Goal: Information Seeking & Learning: Learn about a topic

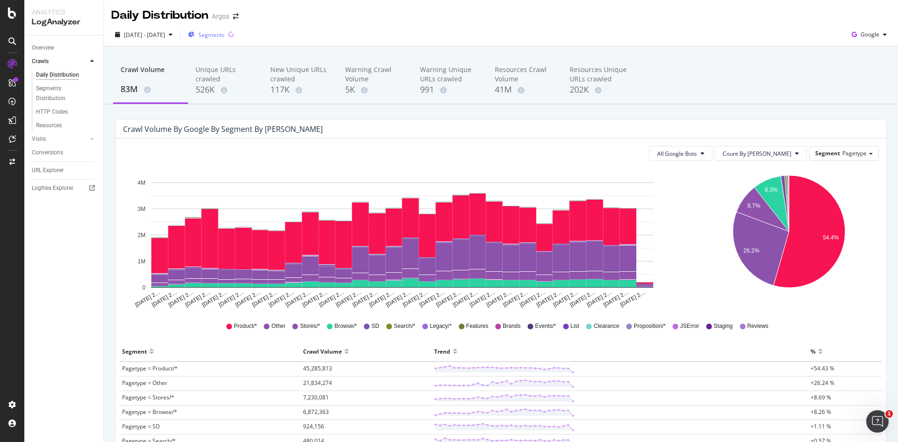
click at [224, 33] on span "Segments" at bounding box center [211, 35] width 26 height 8
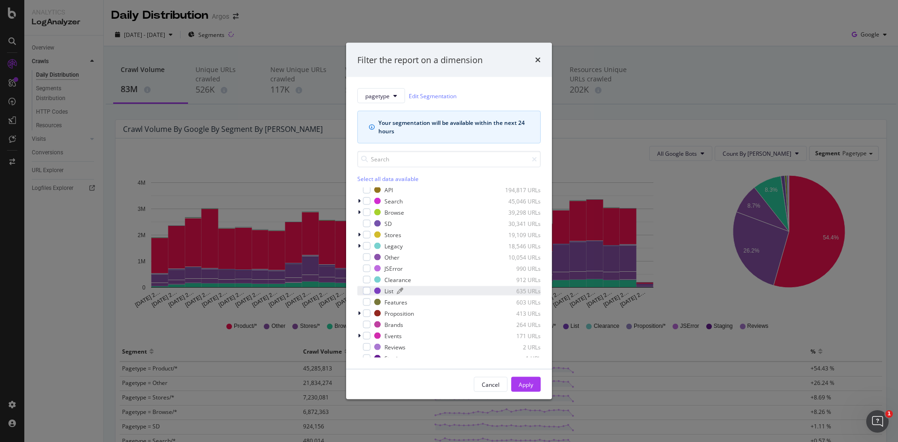
scroll to position [19, 0]
click at [494, 384] on div "Cancel" at bounding box center [491, 384] width 18 height 8
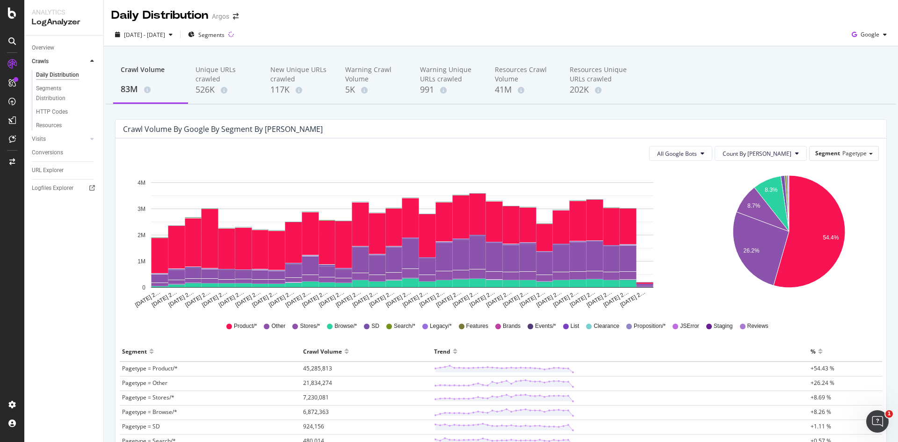
click at [316, 16] on div "Daily Distribution Argos" at bounding box center [501, 11] width 794 height 23
click at [784, 159] on button "Count By [PERSON_NAME]" at bounding box center [760, 153] width 92 height 15
click at [819, 160] on div "Segment Pagetype" at bounding box center [843, 153] width 69 height 14
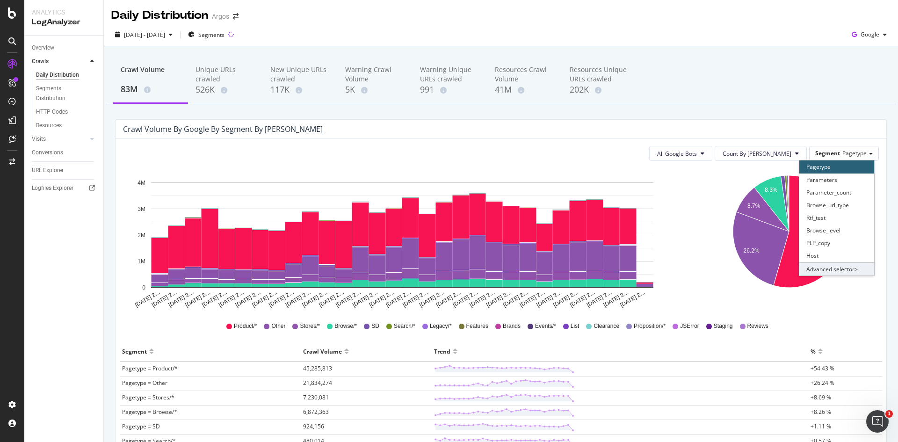
click at [823, 268] on div "Advanced selector >" at bounding box center [836, 268] width 75 height 13
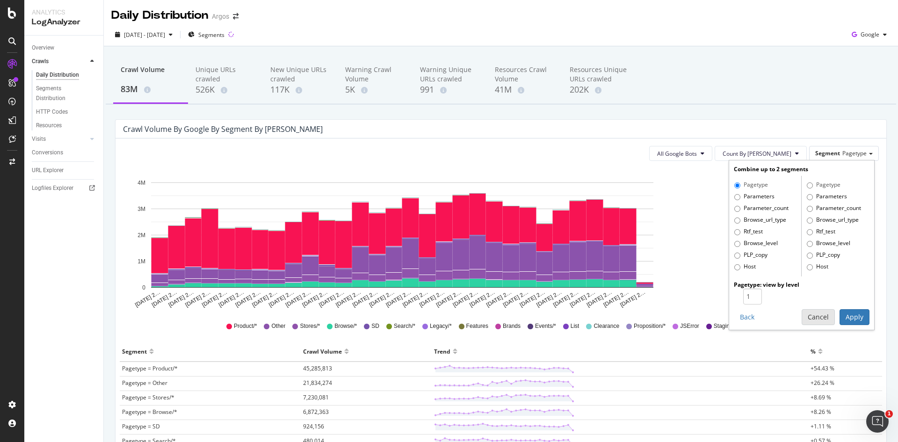
click at [813, 318] on button "Cancel" at bounding box center [817, 317] width 33 height 16
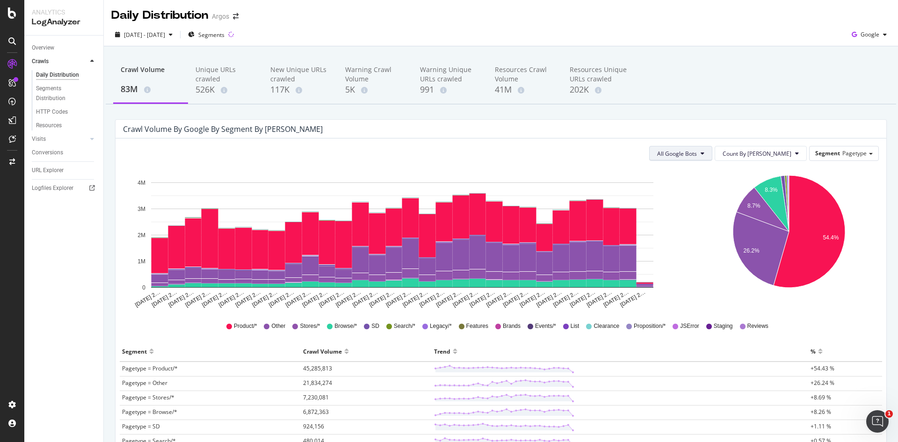
click at [697, 151] on span "All Google Bots" at bounding box center [677, 154] width 40 height 8
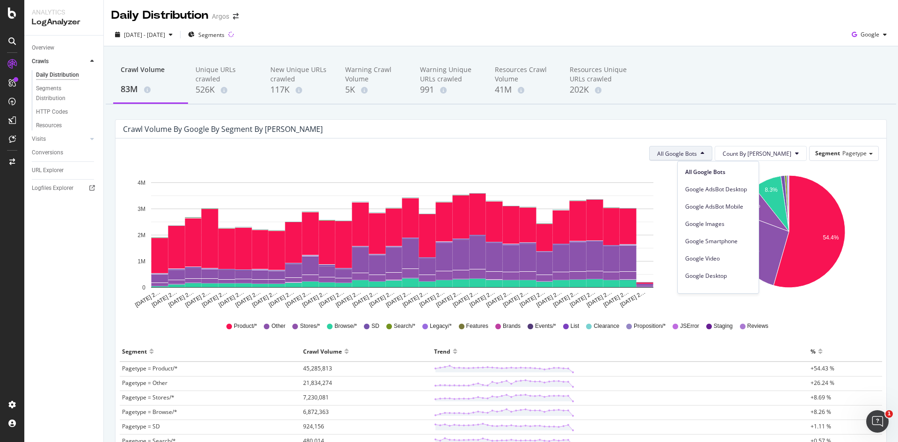
click at [697, 151] on span "All Google Bots" at bounding box center [677, 154] width 40 height 8
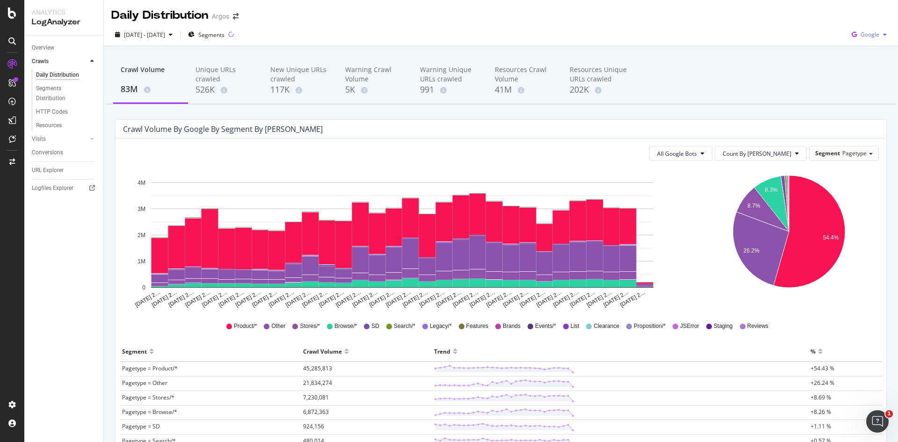
click at [879, 34] on div "button" at bounding box center [884, 35] width 11 height 6
click at [864, 71] on span "Bing" at bounding box center [869, 70] width 35 height 8
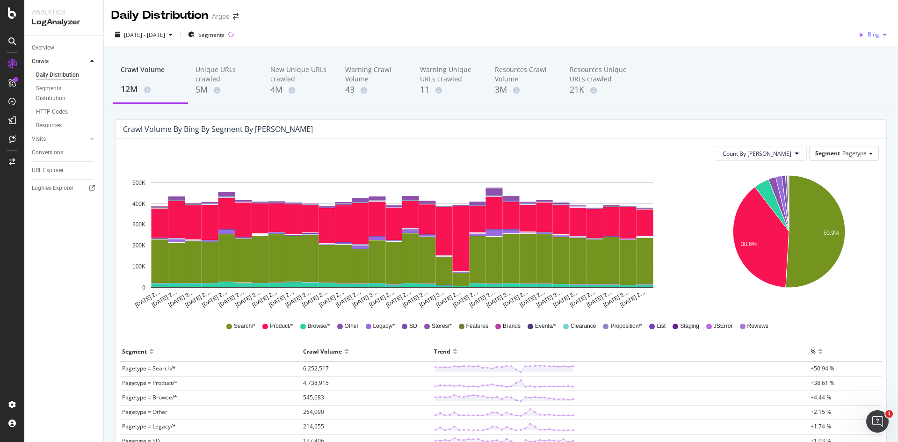
click at [868, 36] on span "Bing" at bounding box center [873, 34] width 12 height 8
click at [858, 87] on span "OpenAI" at bounding box center [869, 88] width 35 height 8
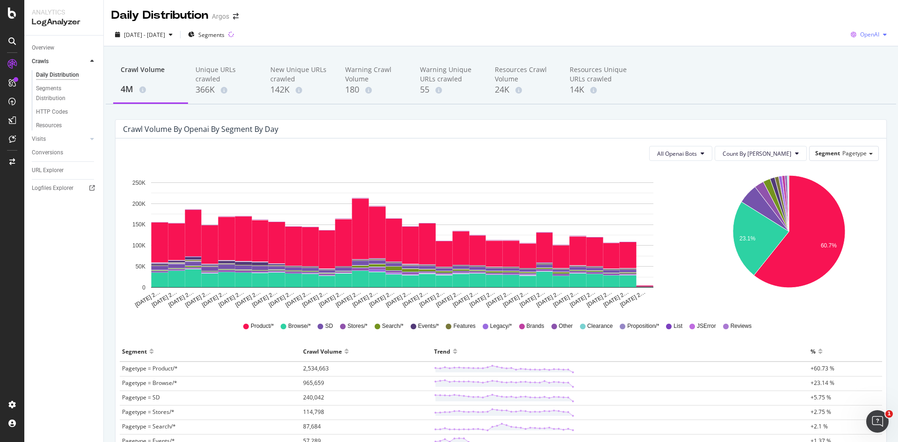
click at [860, 33] on span "OpenAI" at bounding box center [869, 34] width 19 height 8
click at [862, 103] on span "Other AI Bots" at bounding box center [868, 105] width 35 height 8
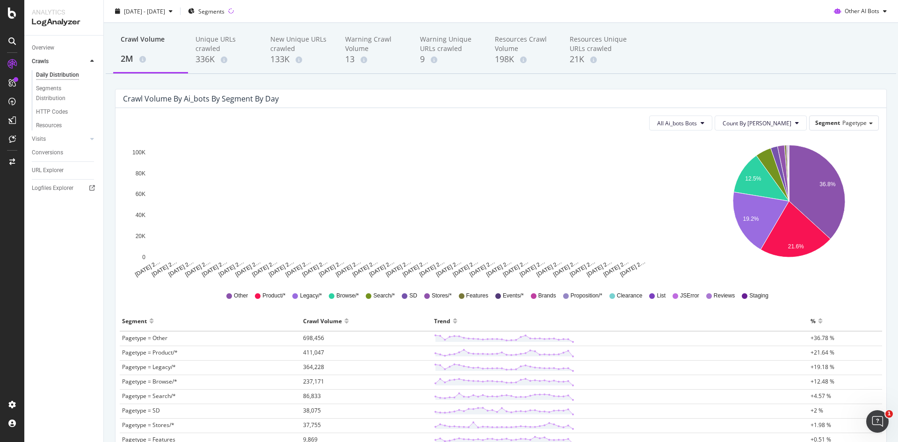
scroll to position [47, 0]
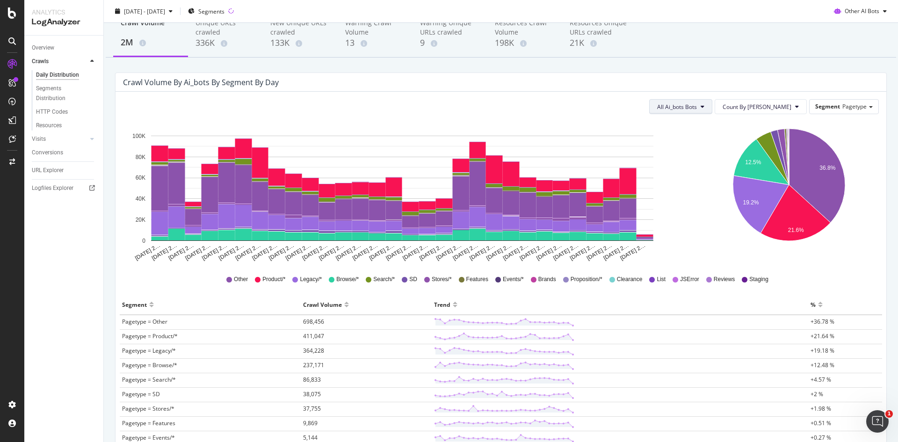
click at [697, 106] on span "All Ai_bots Bots" at bounding box center [677, 107] width 40 height 8
click at [725, 175] on span "PerplexityBot" at bounding box center [711, 177] width 52 height 8
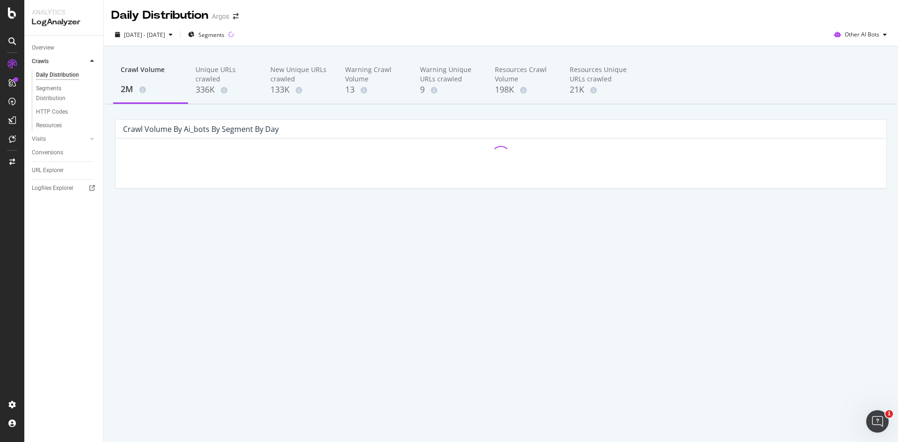
scroll to position [0, 0]
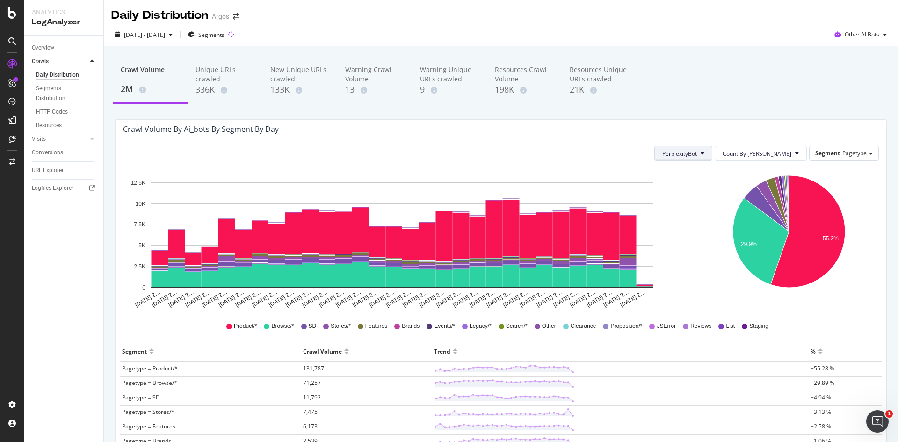
click at [712, 147] on button "PerplexityBot" at bounding box center [683, 153] width 58 height 15
click at [730, 243] on span "Perplexity-User" at bounding box center [715, 241] width 52 height 8
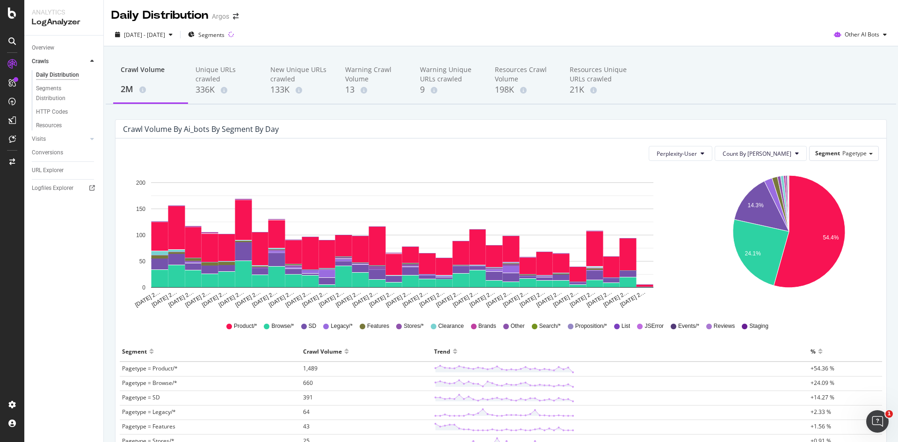
click at [858, 26] on div "2025 Aug. 26th - Sep. 24th Segments Other AI Bots" at bounding box center [501, 34] width 794 height 23
click at [857, 31] on span "Other AI Bots" at bounding box center [861, 34] width 35 height 8
click at [865, 82] on div "OpenAI" at bounding box center [856, 88] width 66 height 14
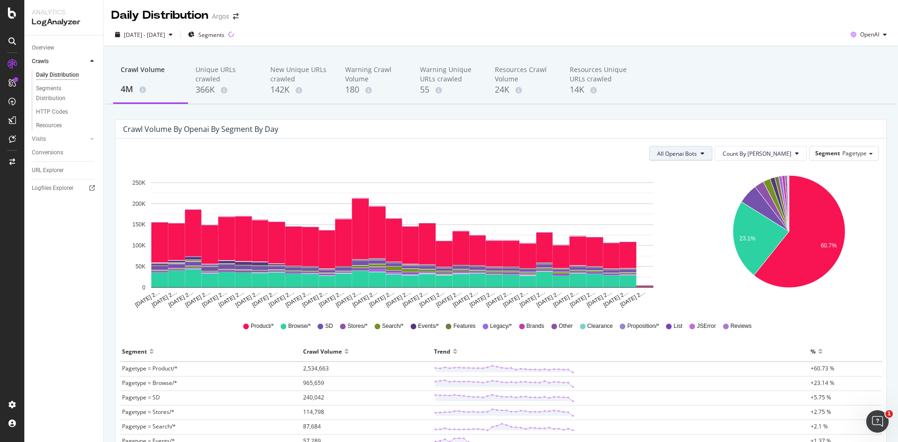
click at [697, 155] on span "All Openai Bots" at bounding box center [677, 154] width 40 height 8
click at [714, 224] on span "ChatGPT-User" at bounding box center [705, 224] width 41 height 8
